Goal: Information Seeking & Learning: Find specific fact

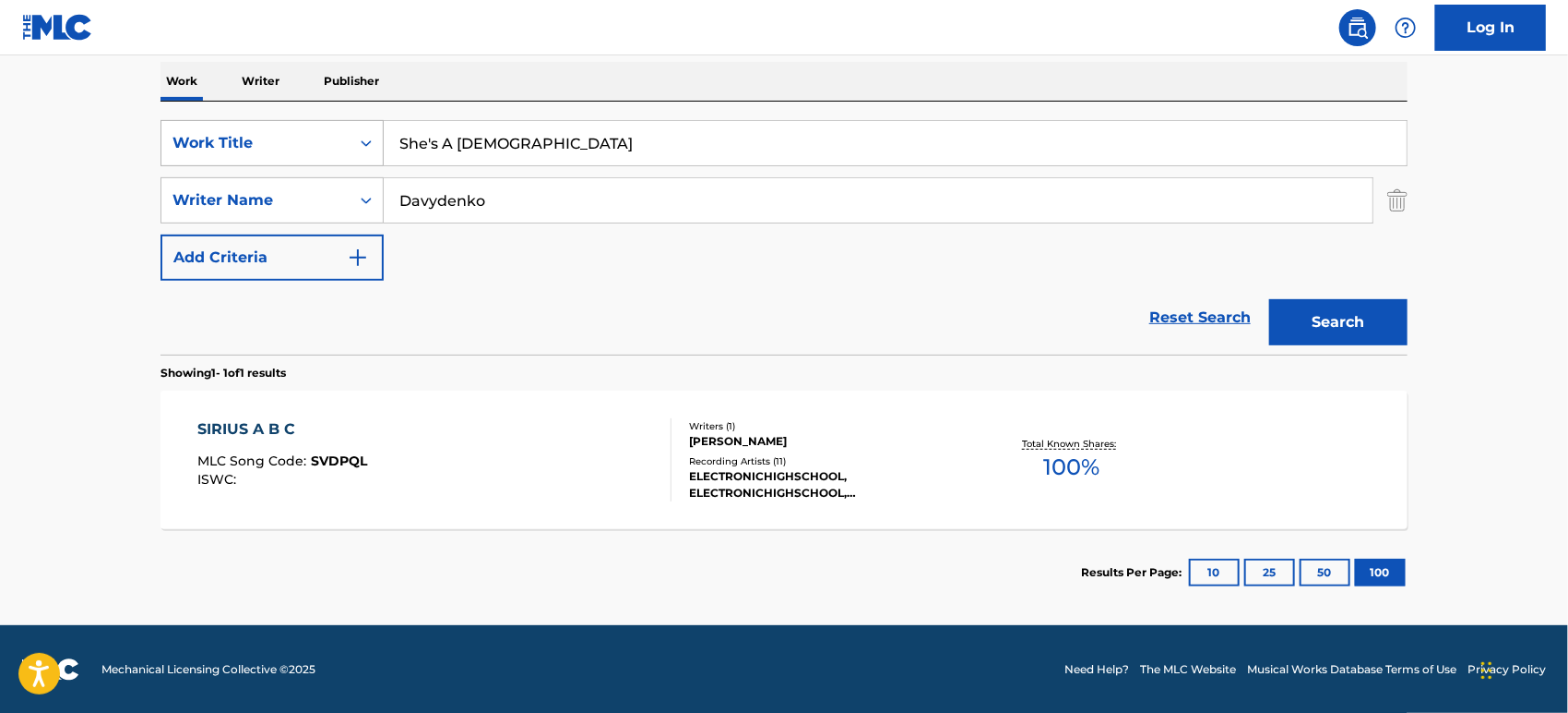
drag, startPoint x: 546, startPoint y: 146, endPoint x: 284, endPoint y: 137, distance: 262.2
click at [284, 137] on div "SearchWithCriteriaaf5ce2c7-3226-46b3-84cd-3beac69abd8d Work Title She's A [DEMO…" at bounding box center [784, 143] width 1247 height 46
paste input "Crying in the Rain"
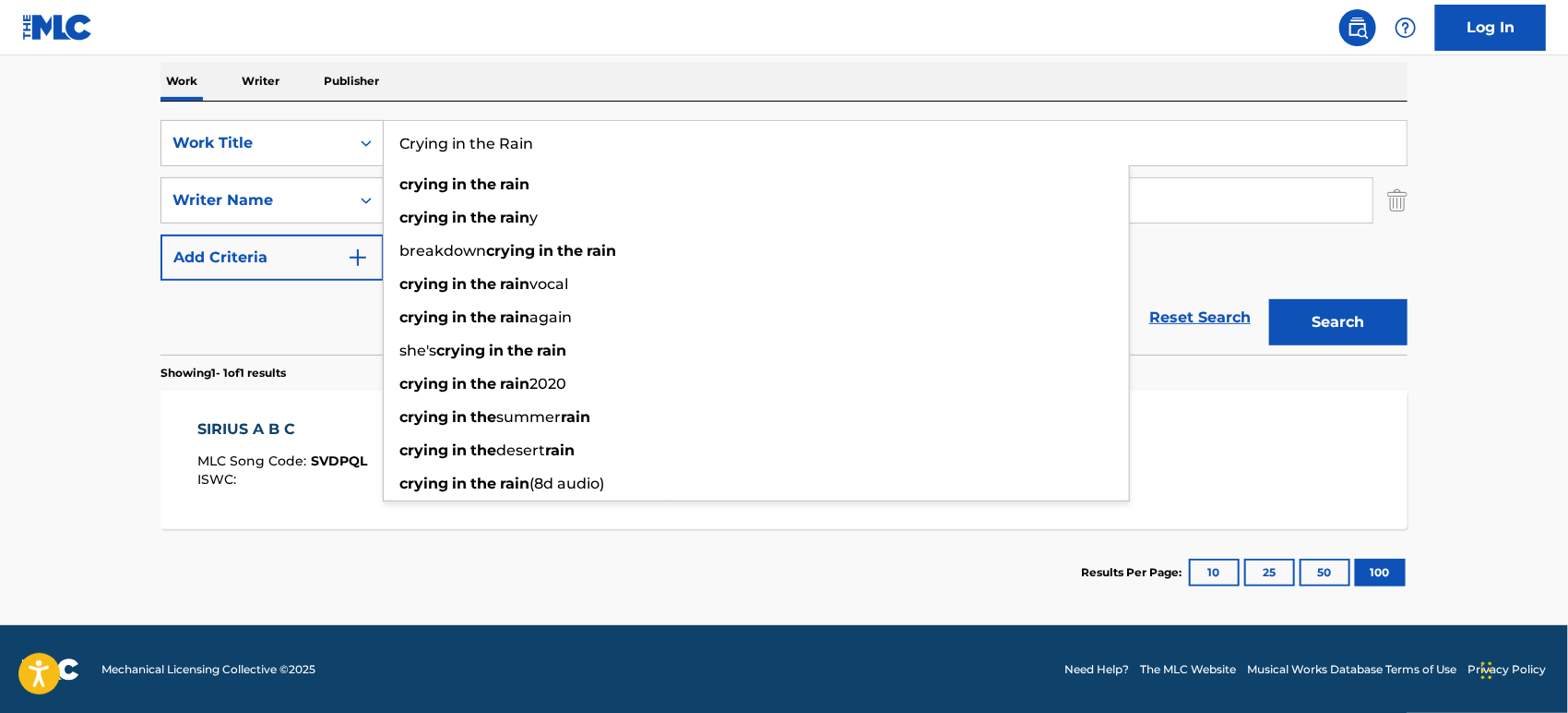
type input "Crying in the Rain"
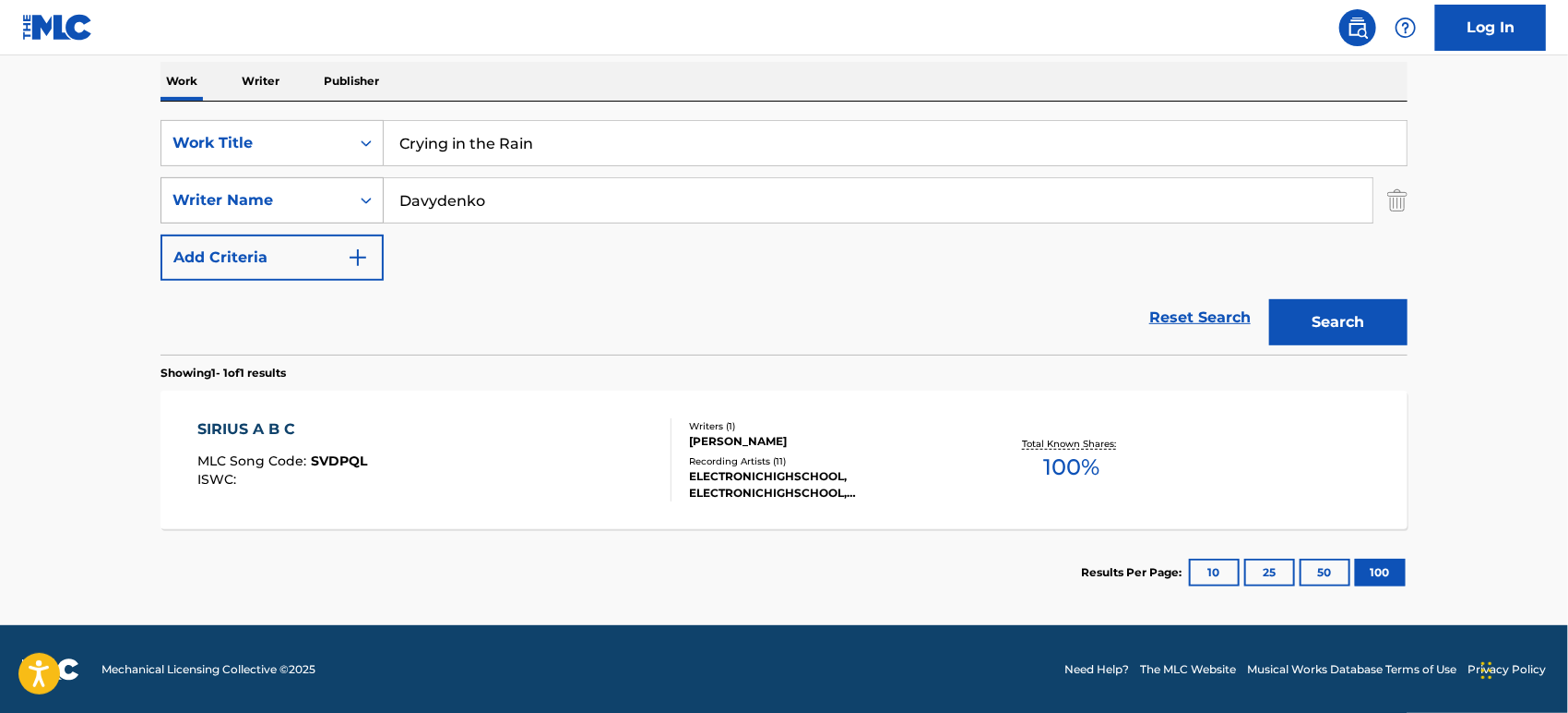
drag, startPoint x: 492, startPoint y: 197, endPoint x: 211, endPoint y: 184, distance: 281.3
click at [211, 184] on div "SearchWithCriteria2c6fec39-2fdd-40ae-aaf7-22e804b67850 Writer Name [PERSON_NAME]" at bounding box center [784, 199] width 1247 height 46
paste input "King"
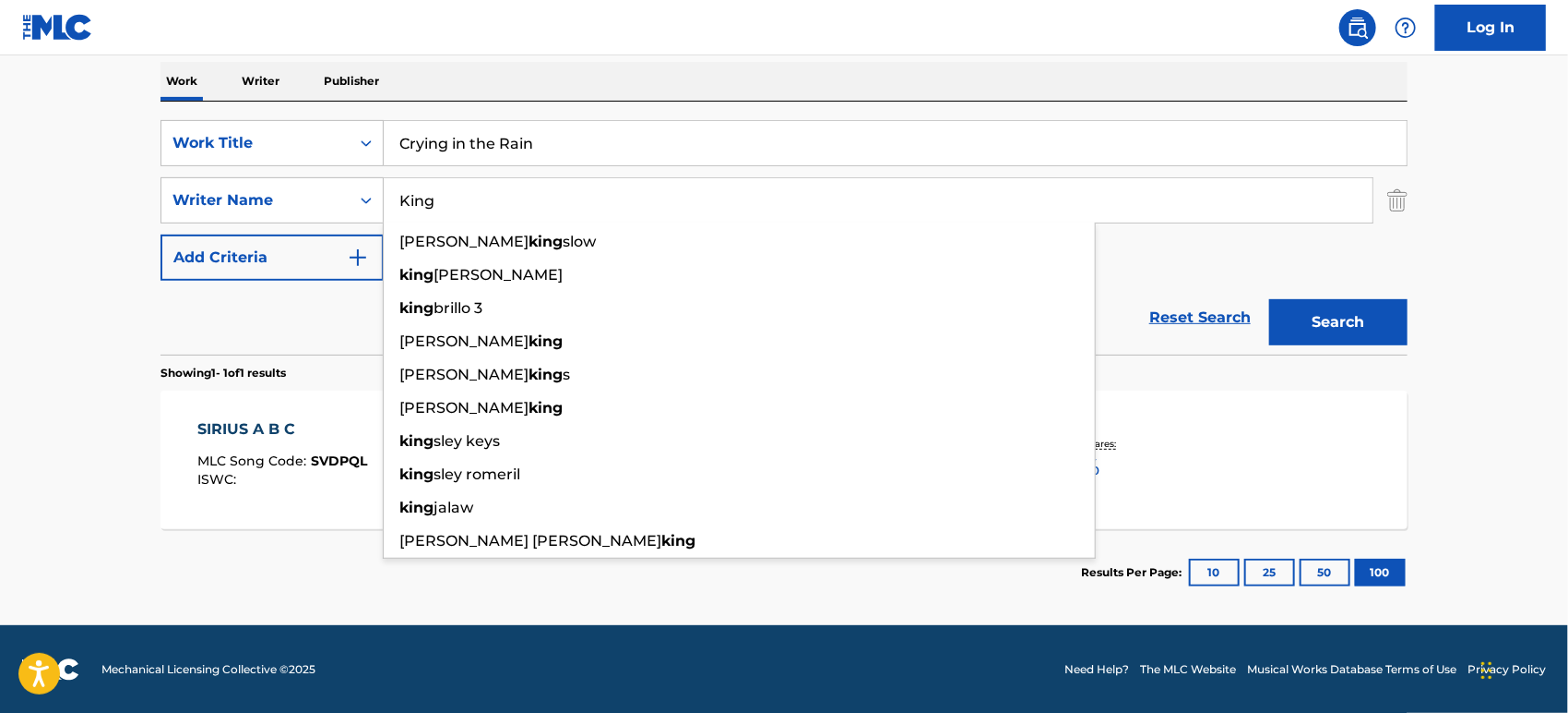
type input "King"
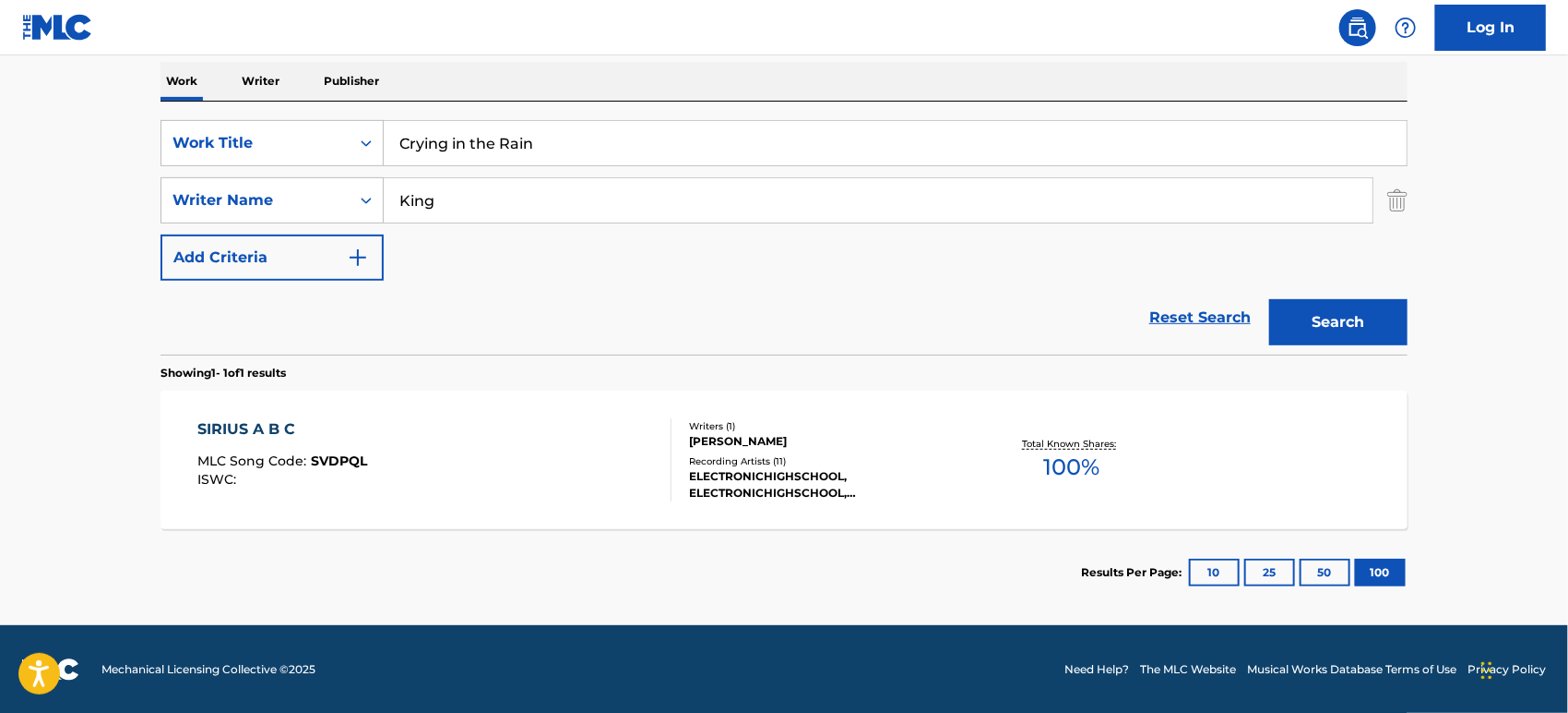
click at [1313, 330] on button "Search" at bounding box center [1338, 322] width 138 height 46
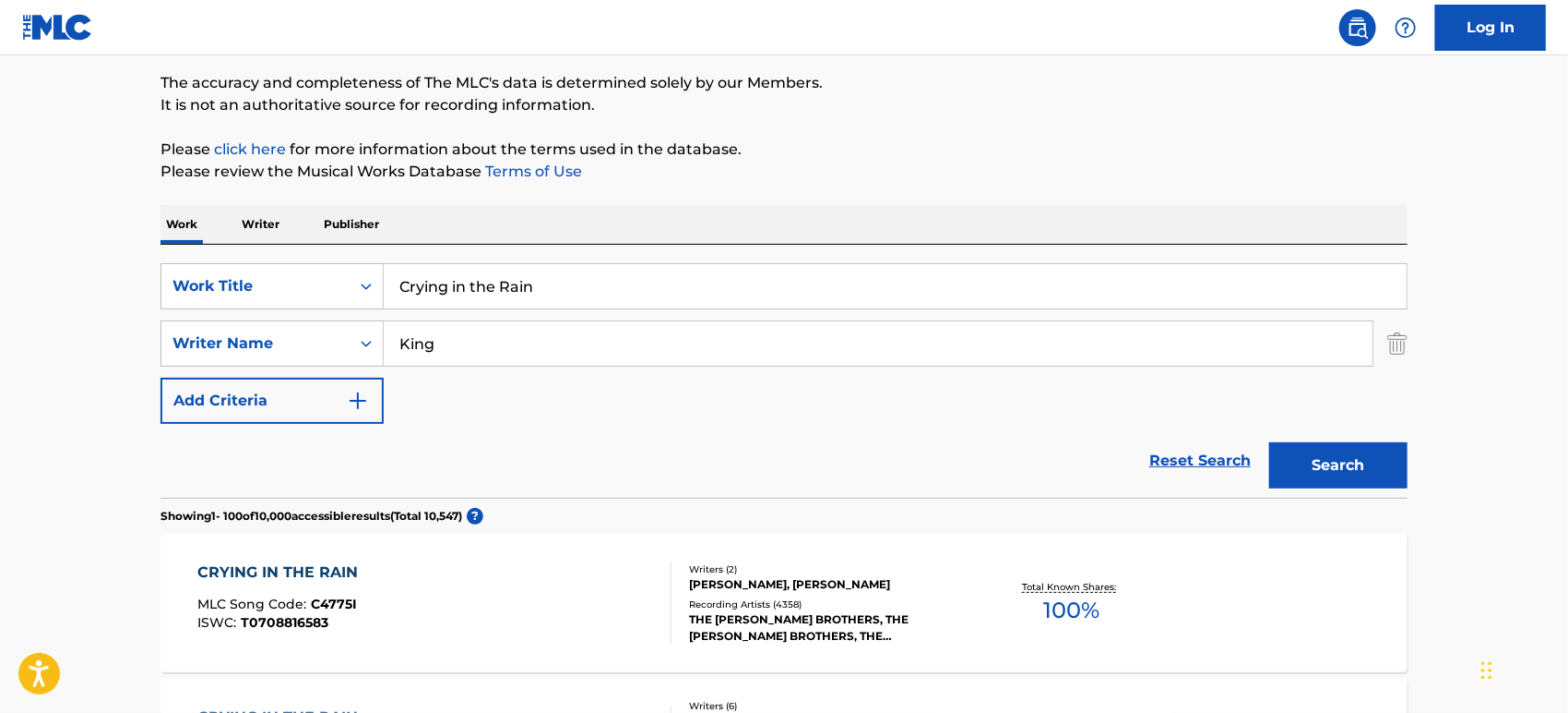
scroll to position [291, 0]
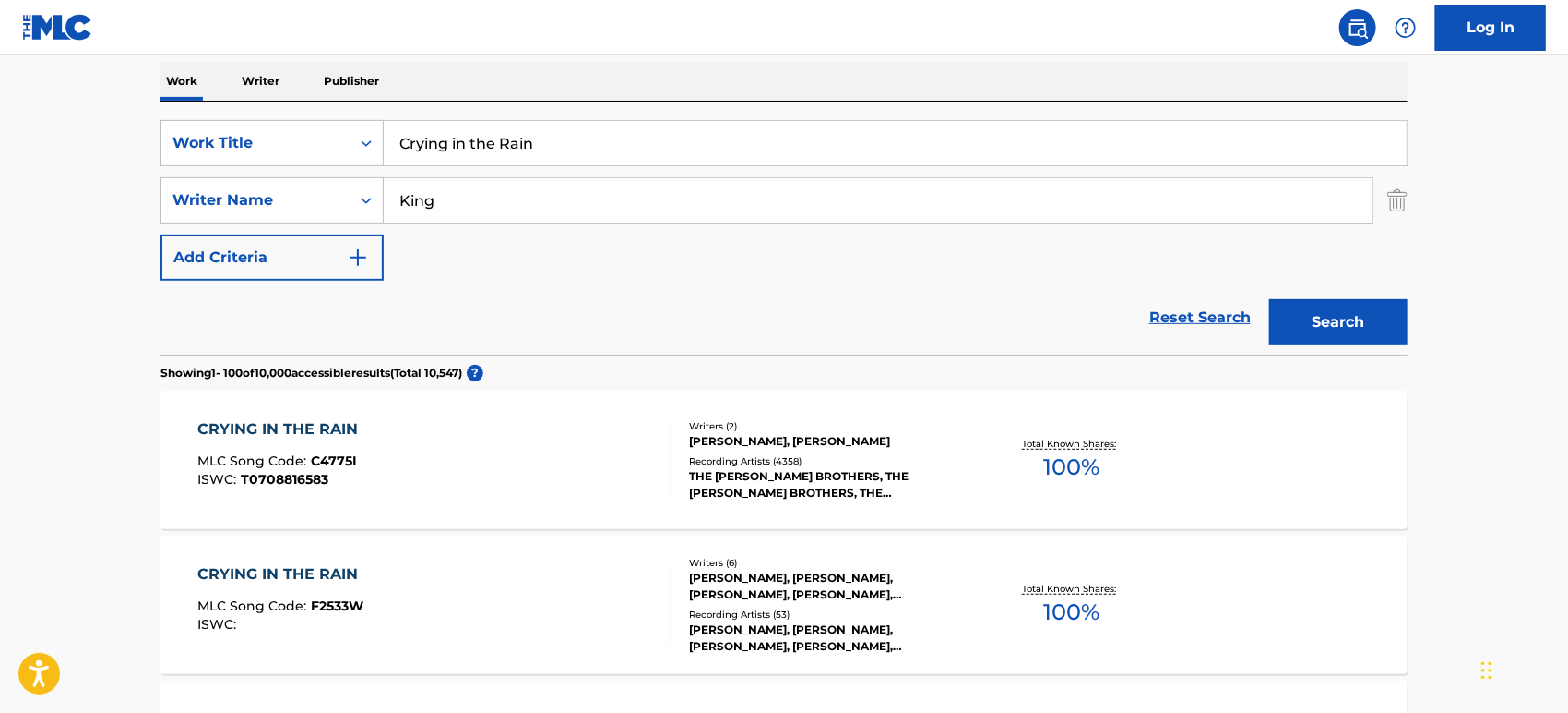
click at [586, 432] on div "CRYING IN THE RAIN MLC Song Code : C4775I ISWC : T0708816583" at bounding box center [435, 459] width 474 height 83
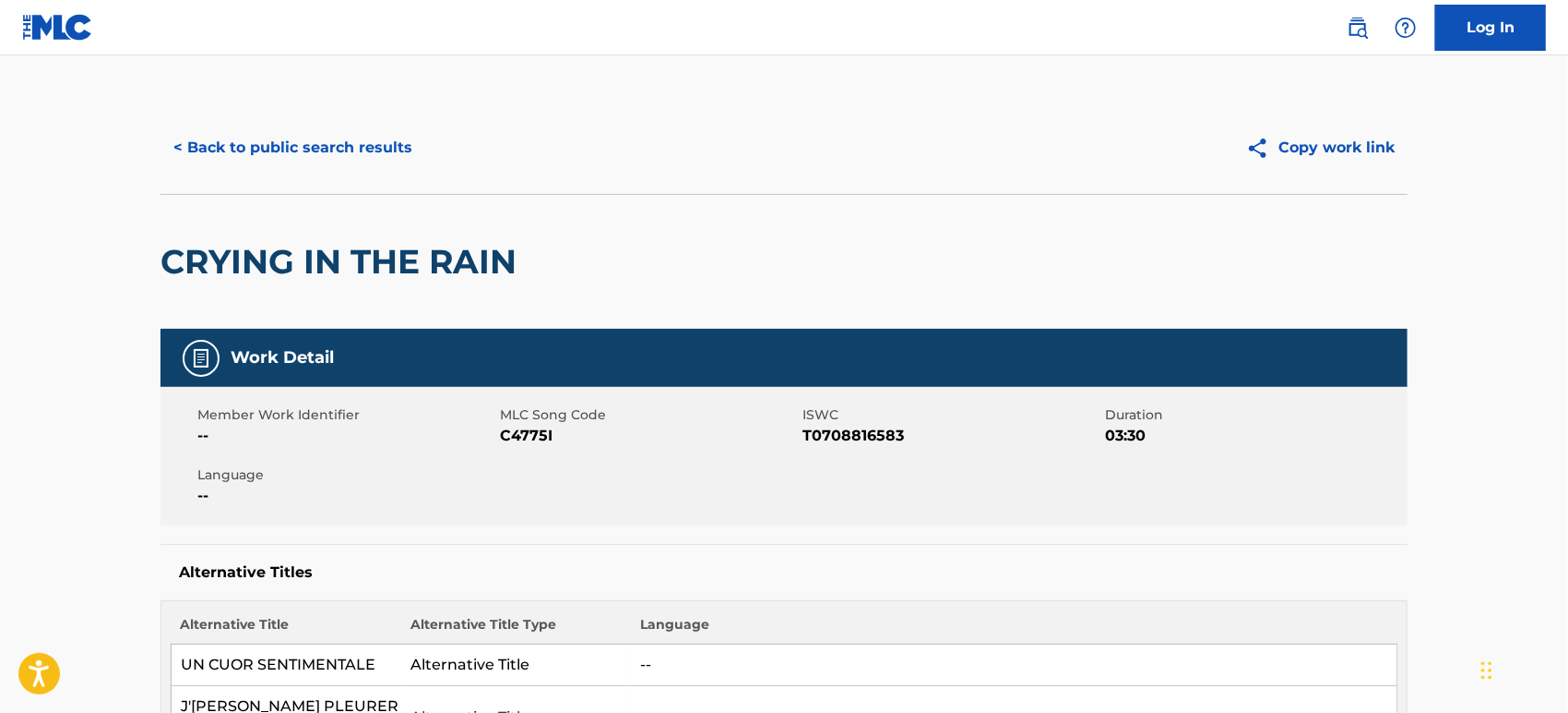
click at [541, 428] on span "C4775I" at bounding box center [649, 436] width 298 height 23
copy span "C4775I"
drag, startPoint x: 881, startPoint y: 435, endPoint x: 804, endPoint y: 437, distance: 77.0
click at [804, 437] on span "T0708816583" at bounding box center [951, 436] width 298 height 23
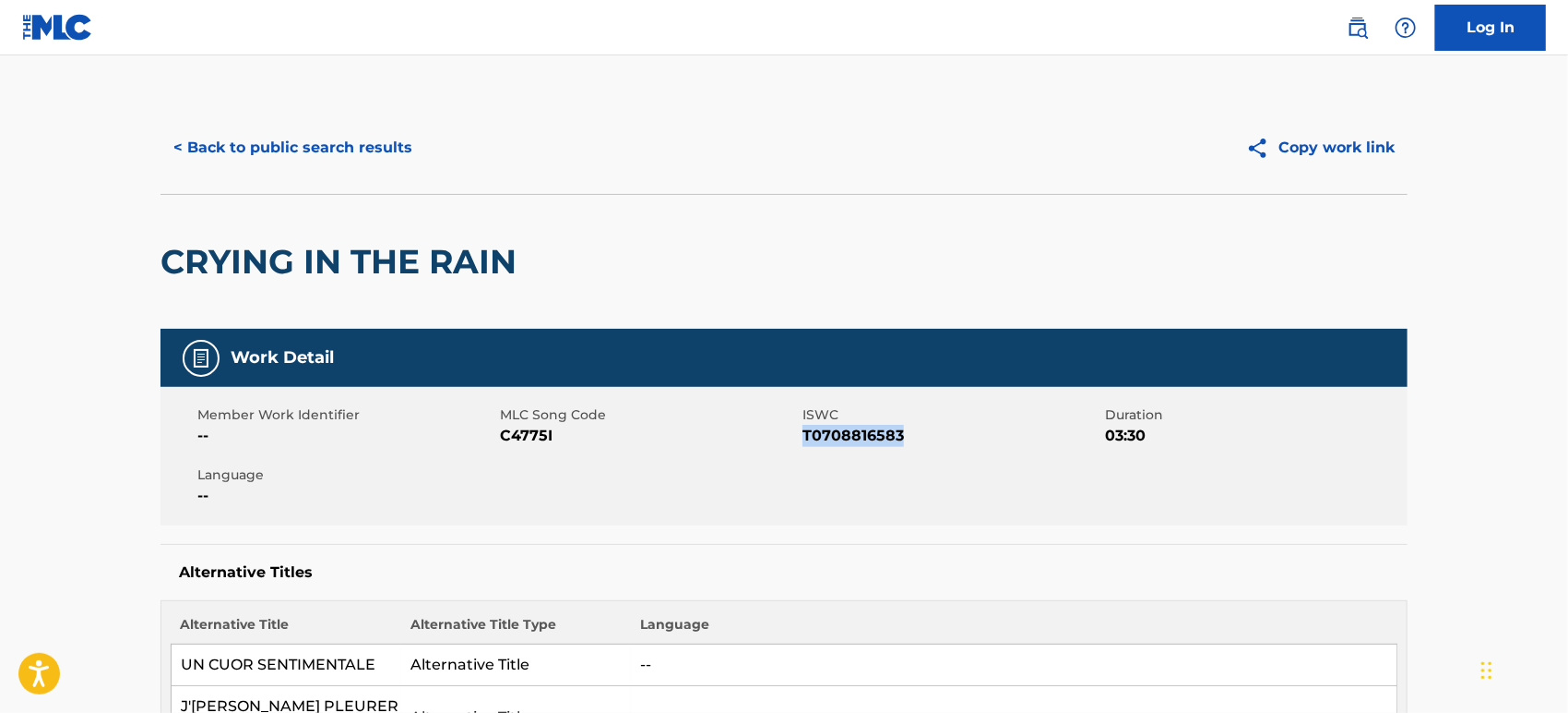
copy span "T0708816583"
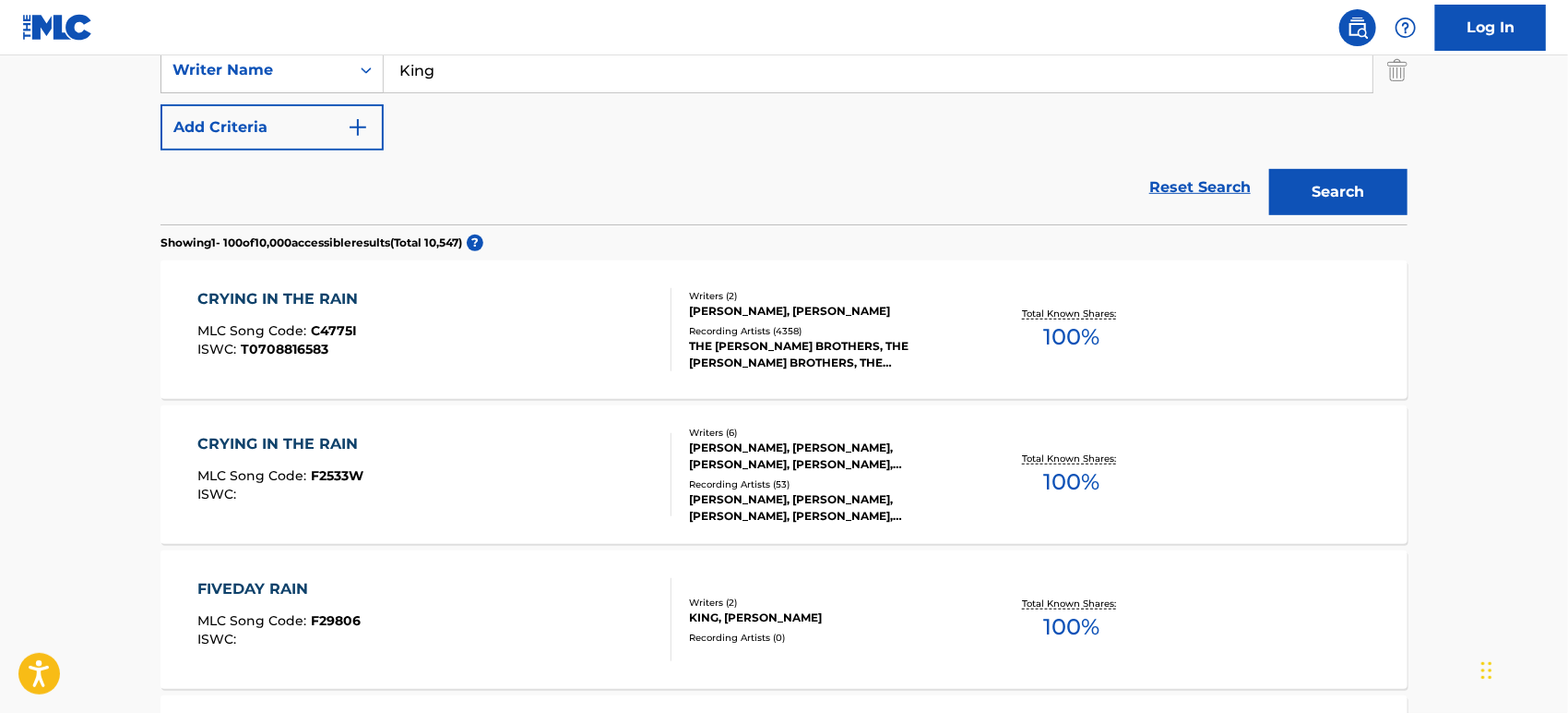
scroll to position [188, 0]
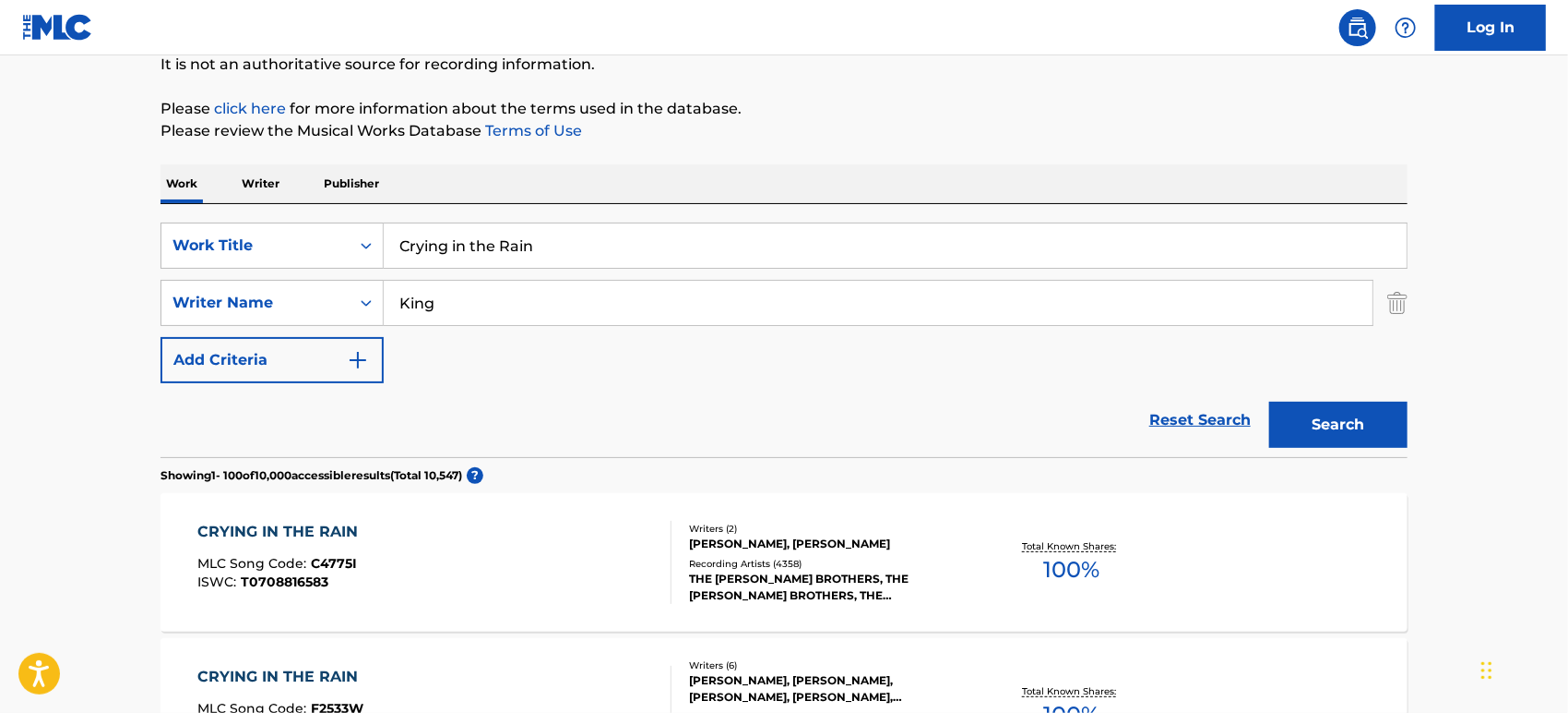
click at [917, 564] on div "Recording Artists ( 4358 )" at bounding box center [828, 563] width 278 height 14
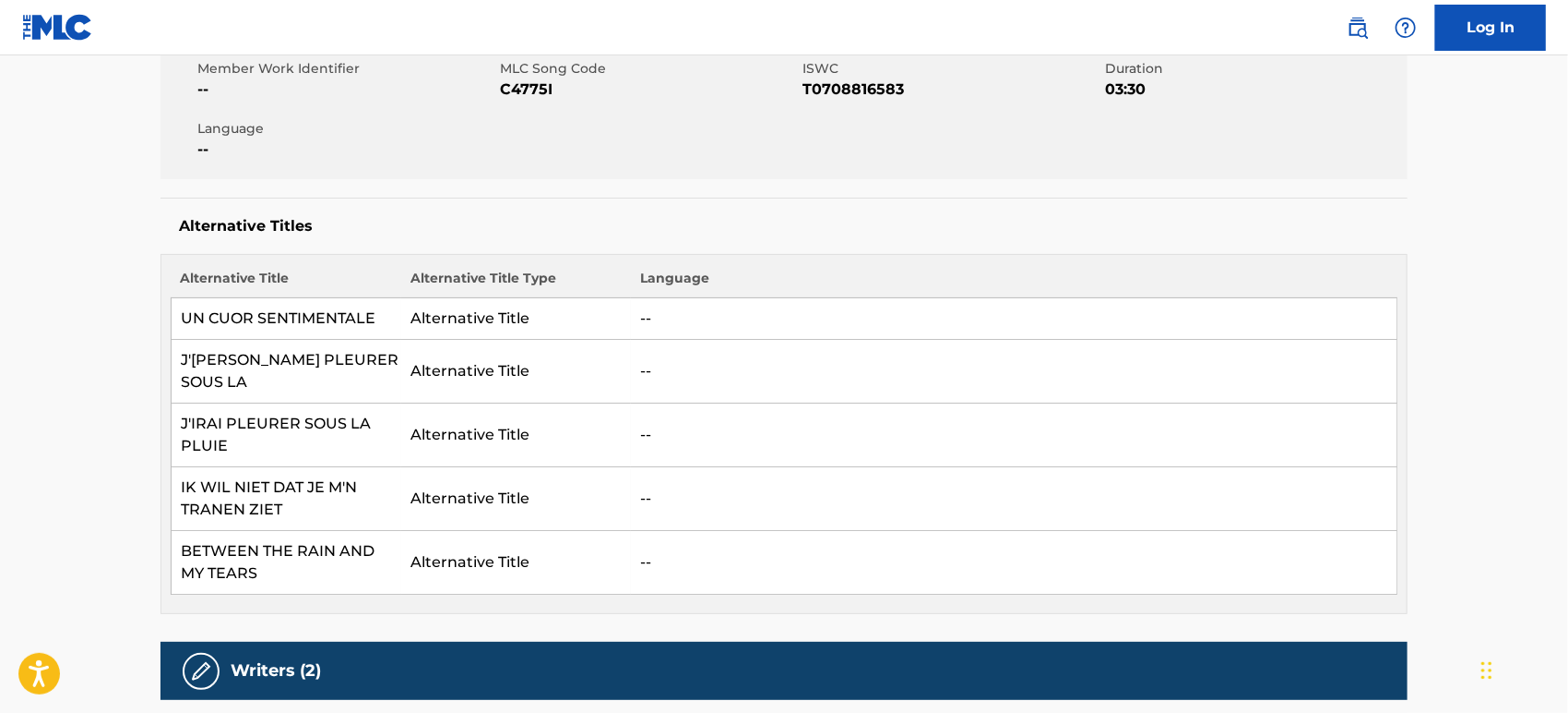
scroll to position [103, 0]
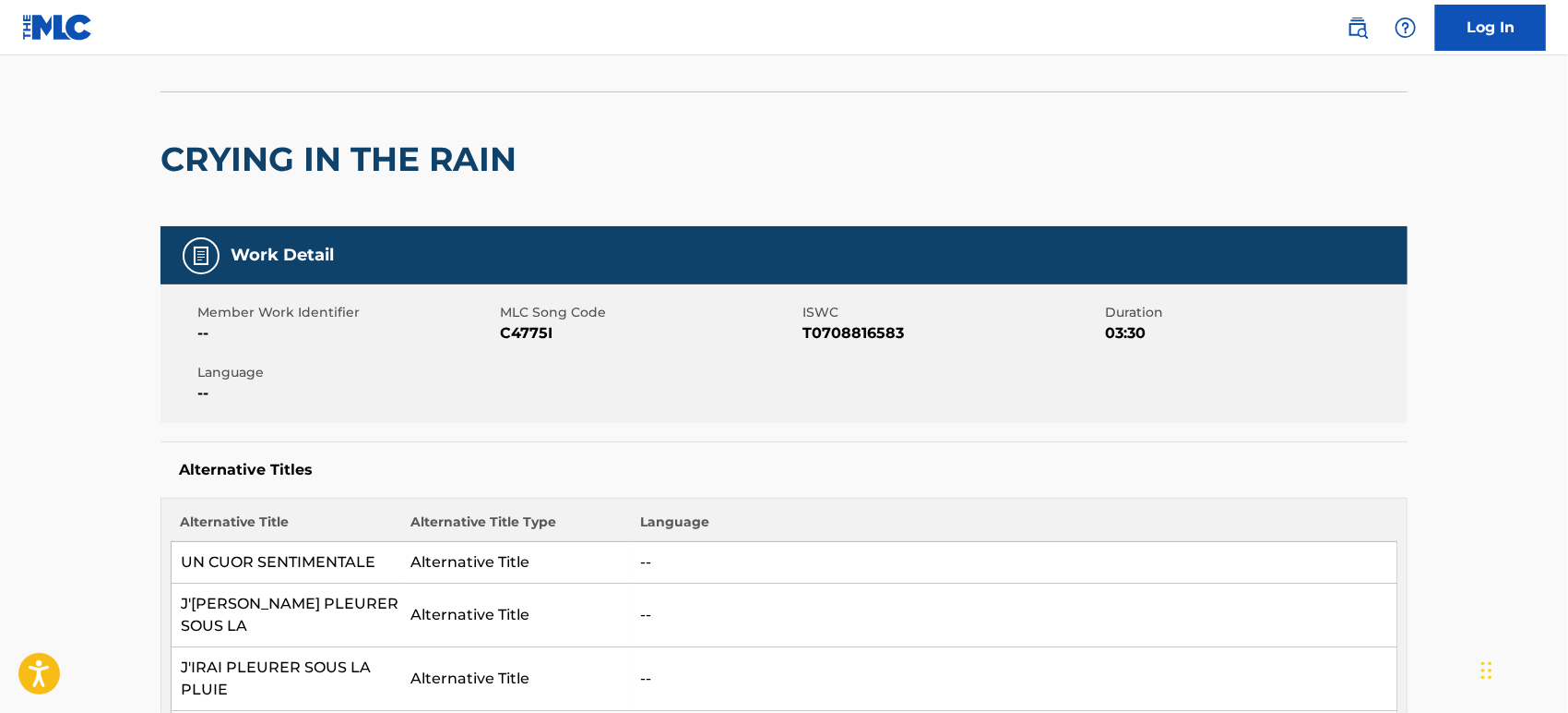
click at [854, 332] on span "T0708816583" at bounding box center [951, 333] width 298 height 23
copy span "T0708816583"
